Goal: Transaction & Acquisition: Book appointment/travel/reservation

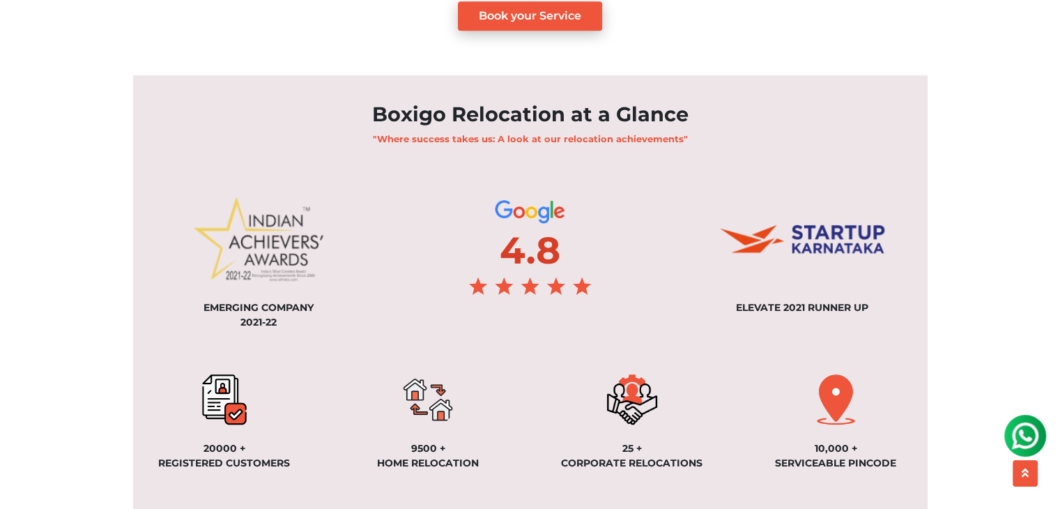
scroll to position [976, 0]
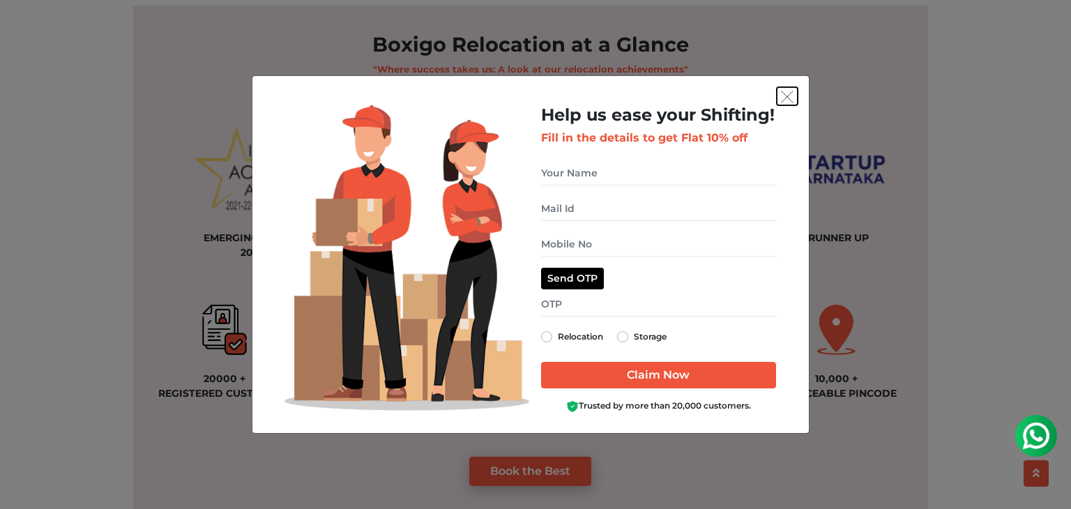
click at [786, 97] on img "get free quote dialog" at bounding box center [787, 97] width 13 height 13
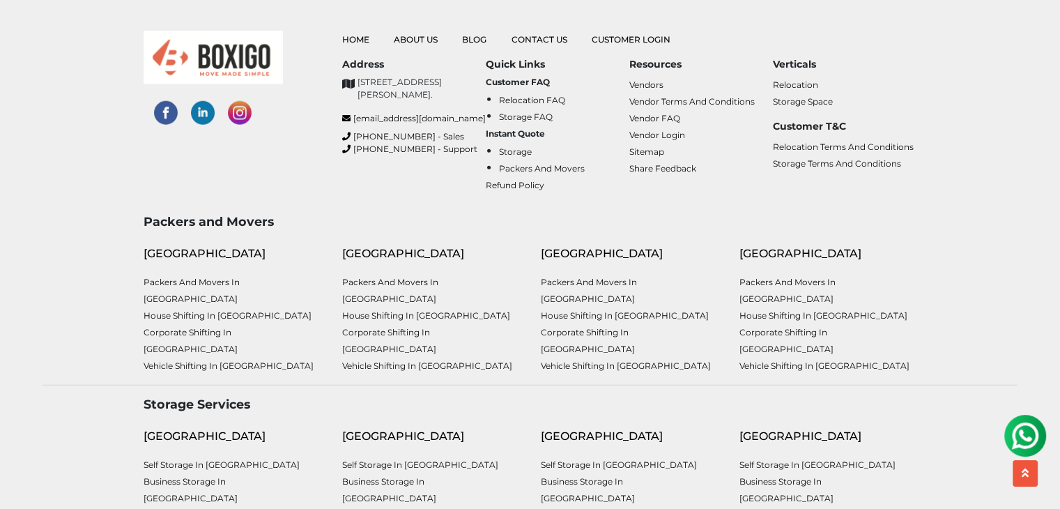
scroll to position [3705, 0]
